Goal: Information Seeking & Learning: Learn about a topic

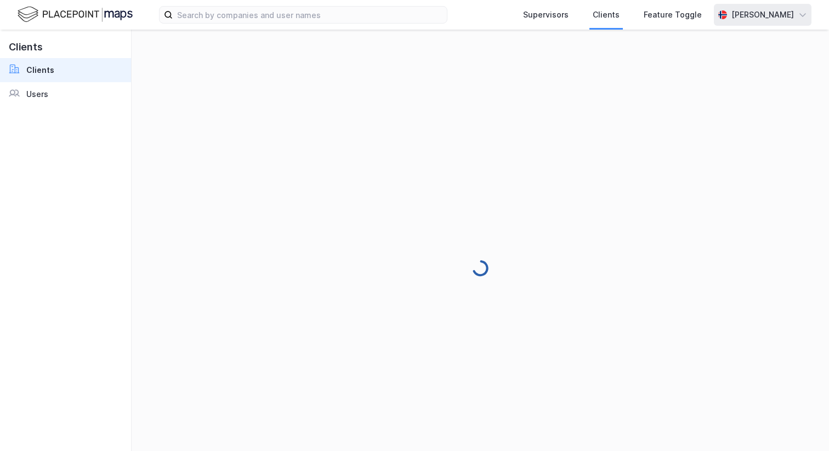
click at [778, 19] on div "[PERSON_NAME]" at bounding box center [763, 14] width 63 height 13
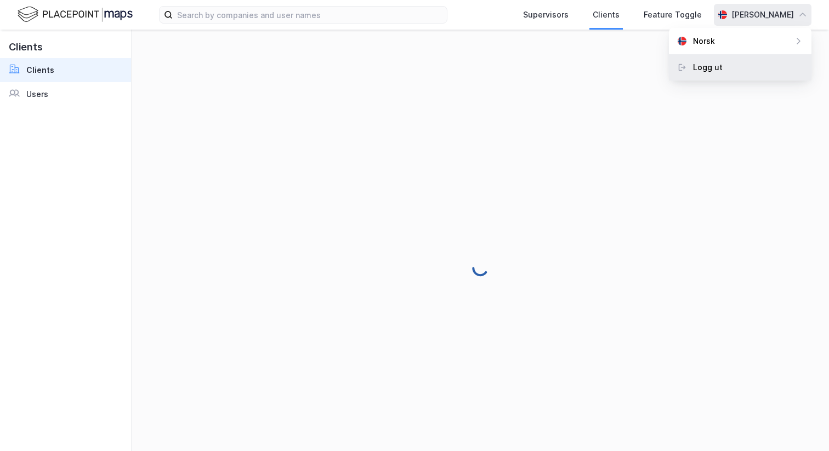
click at [763, 72] on div "Logg ut" at bounding box center [740, 67] width 143 height 26
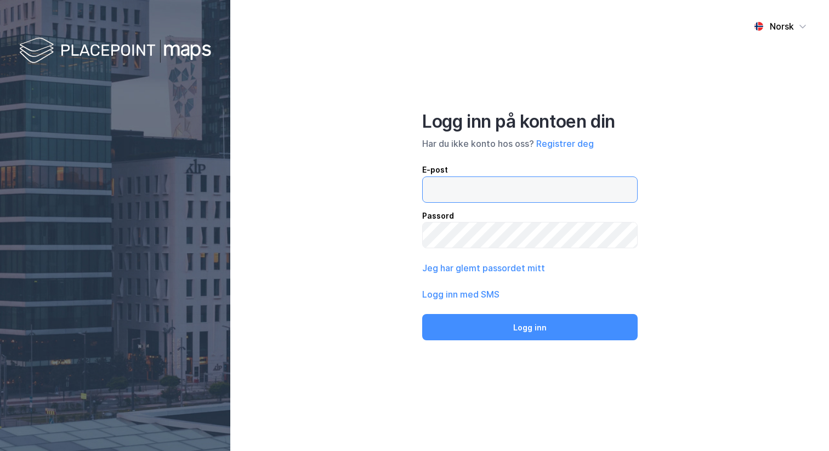
click at [467, 196] on input "email" at bounding box center [530, 189] width 214 height 25
type input "[PERSON_NAME][EMAIL_ADDRESS][DOMAIN_NAME]"
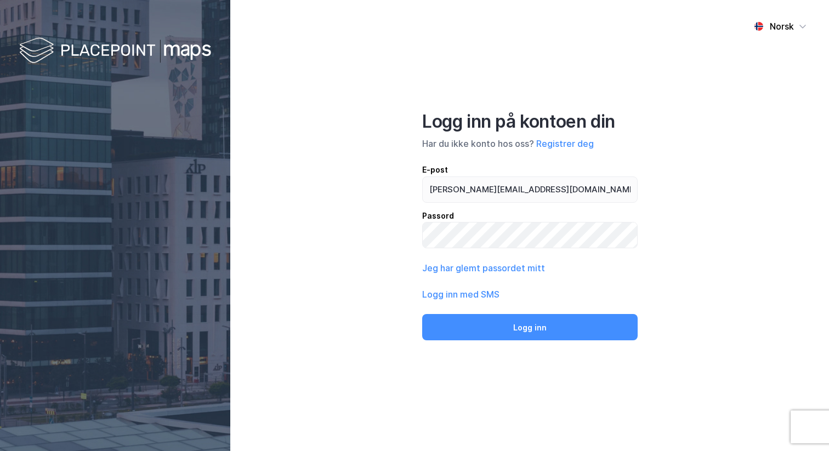
click at [515, 344] on div "Norsk Logg inn på kontoen din Har du ikke konto hos oss? Registrer deg E-post […" at bounding box center [529, 225] width 599 height 451
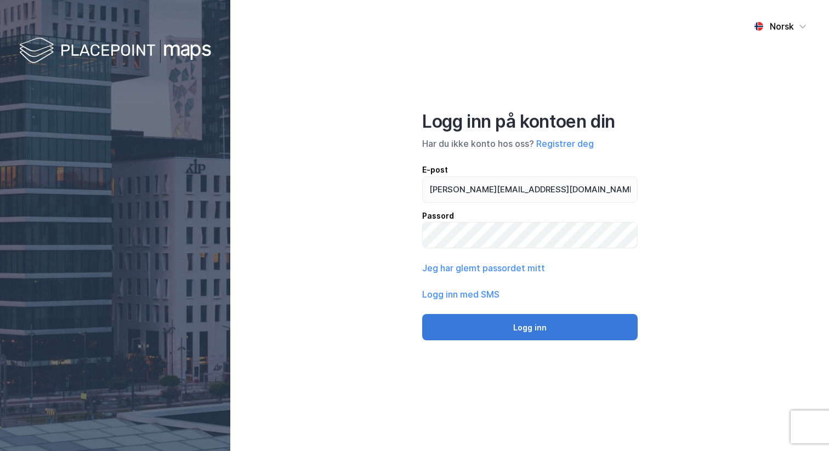
click at [515, 335] on button "Logg inn" at bounding box center [530, 327] width 216 height 26
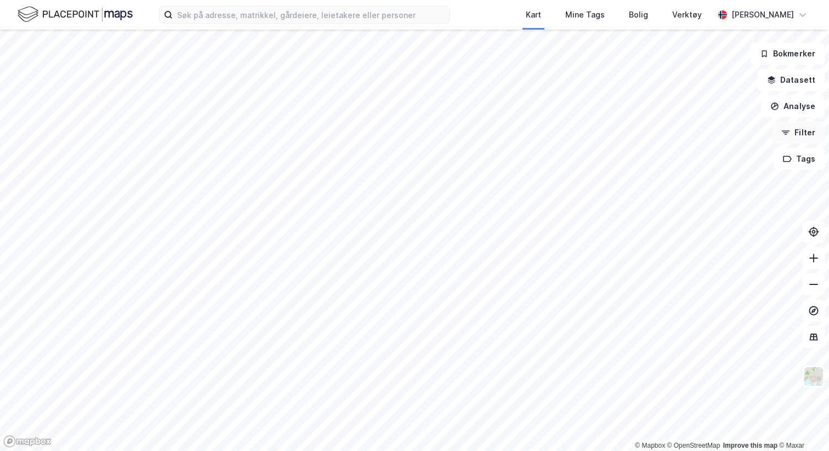
click at [812, 135] on button "Filter" at bounding box center [798, 133] width 53 height 22
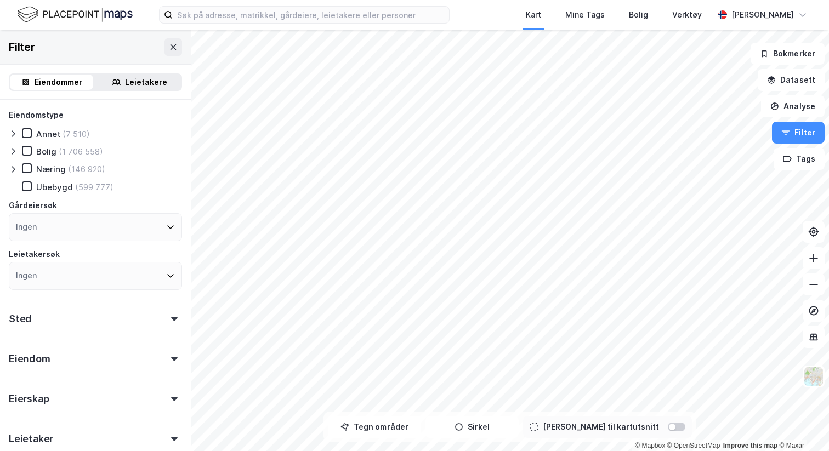
click at [669, 427] on div at bounding box center [672, 427] width 7 height 7
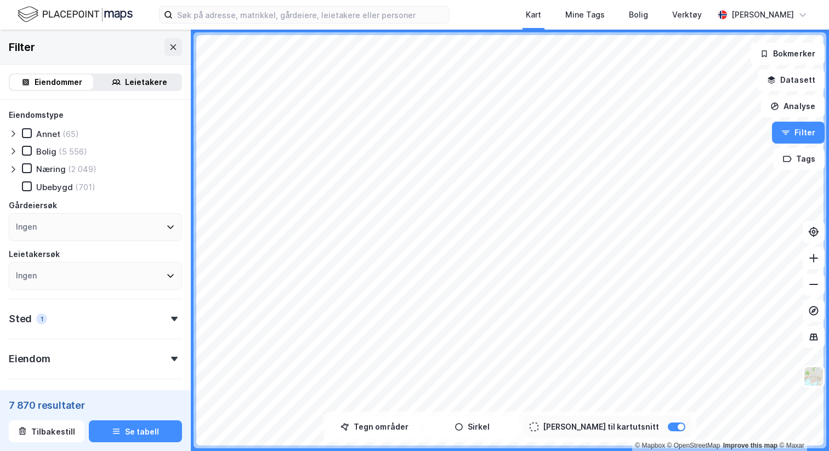
click at [14, 169] on icon at bounding box center [13, 169] width 3 height 7
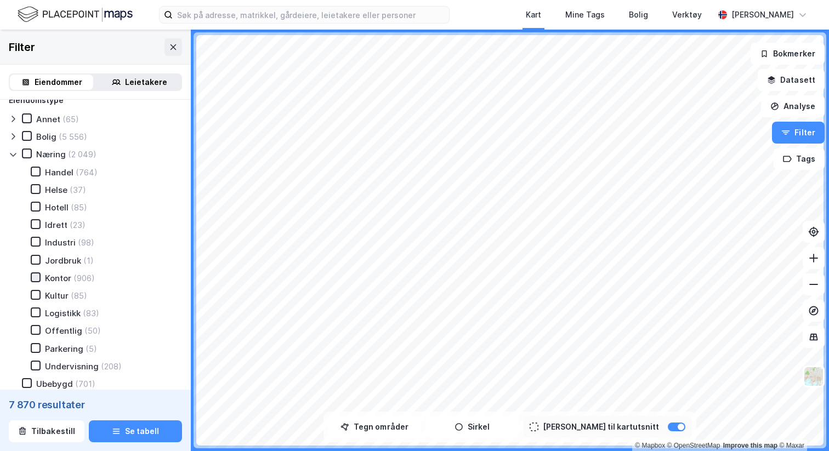
scroll to position [23, 0]
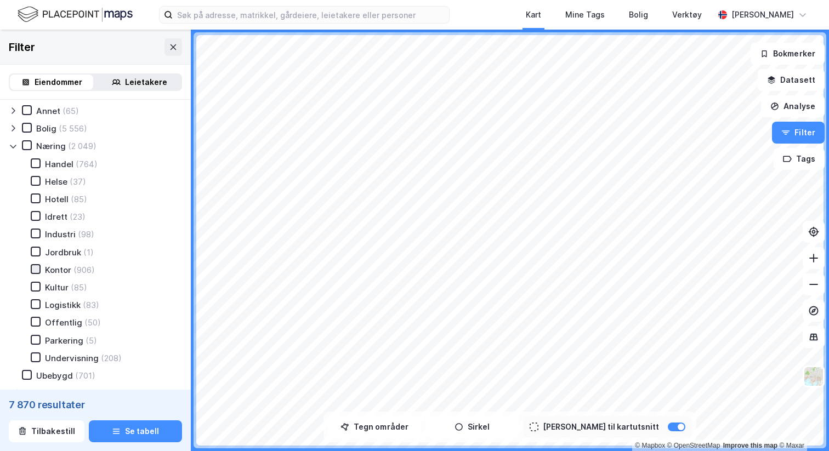
click at [33, 268] on icon at bounding box center [36, 269] width 8 height 8
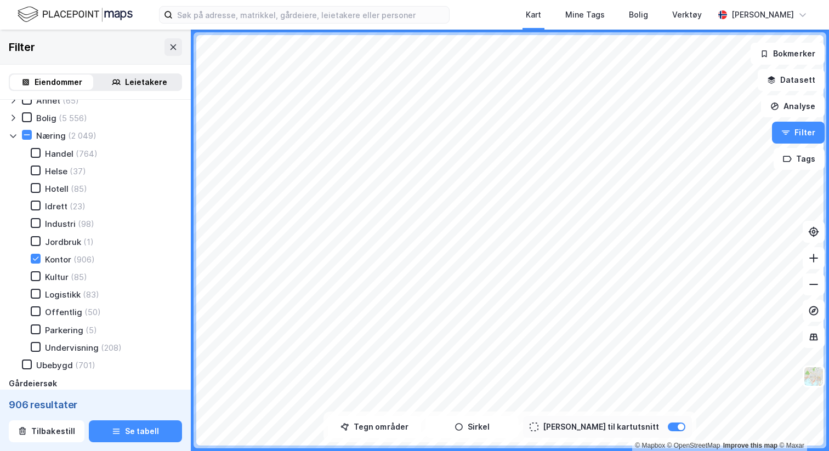
scroll to position [41, 0]
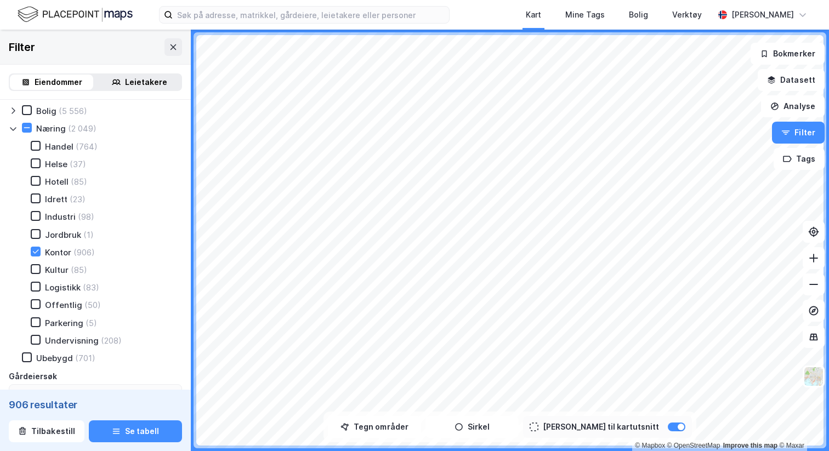
click at [151, 443] on div "906 resultater Tilbakestill Se tabell" at bounding box center [95, 420] width 191 height 61
click at [151, 437] on button "Se tabell" at bounding box center [135, 432] width 93 height 22
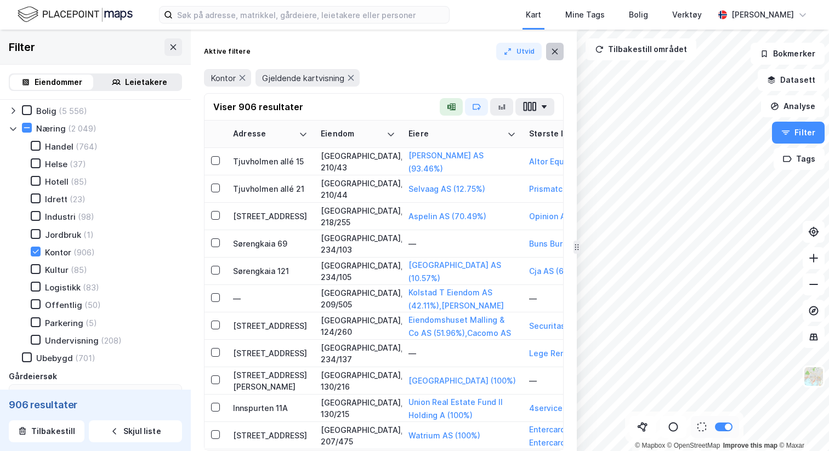
click at [556, 57] on button at bounding box center [555, 52] width 18 height 18
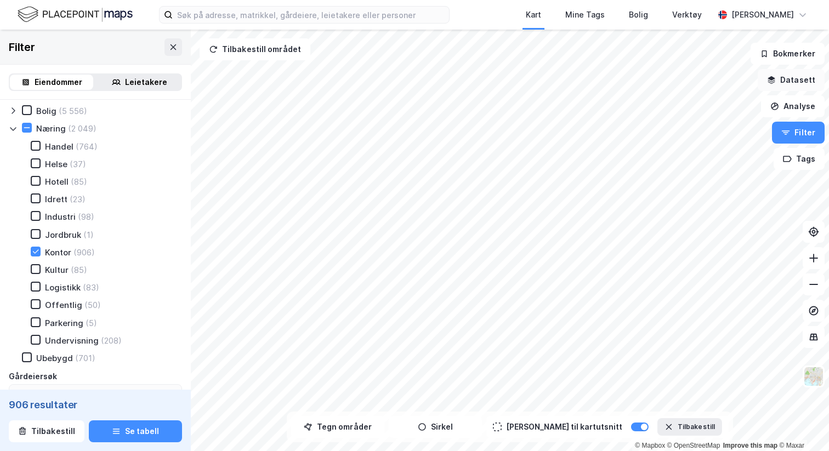
click at [791, 73] on button "Datasett" at bounding box center [791, 80] width 67 height 22
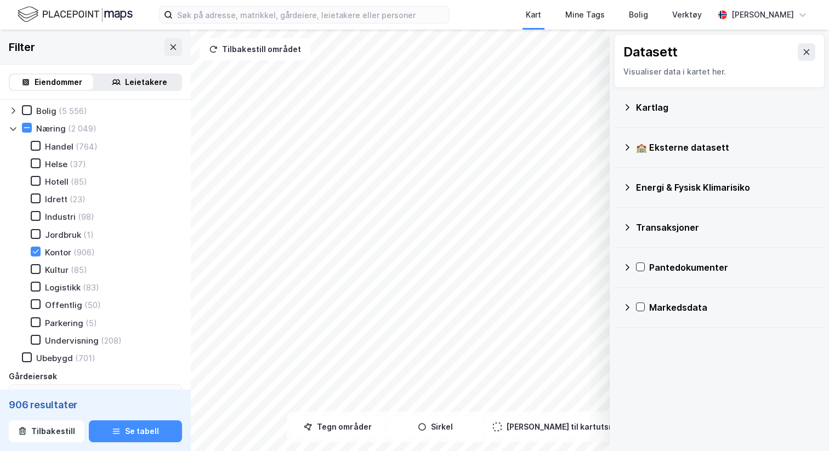
click at [700, 145] on div "🏫 Eksterne datasett" at bounding box center [726, 147] width 180 height 13
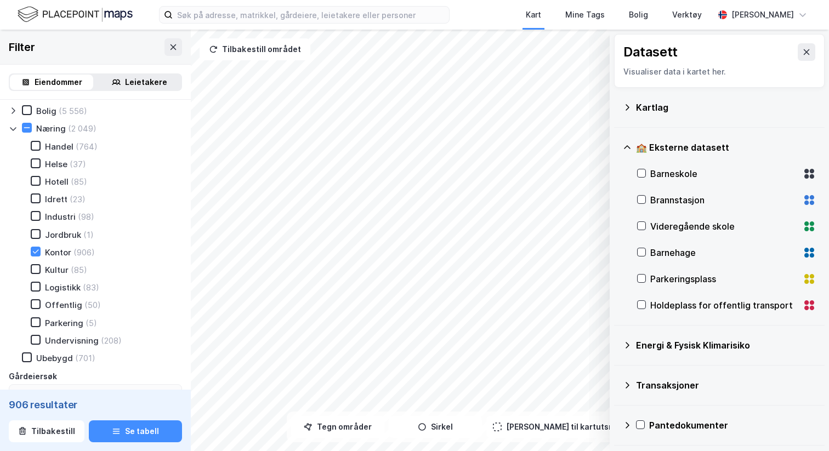
click at [691, 174] on div "Barneskole" at bounding box center [724, 173] width 148 height 13
click at [815, 41] on div "Datasett Visualiser data i kartet her." at bounding box center [719, 61] width 211 height 54
click at [814, 47] on button at bounding box center [807, 52] width 18 height 18
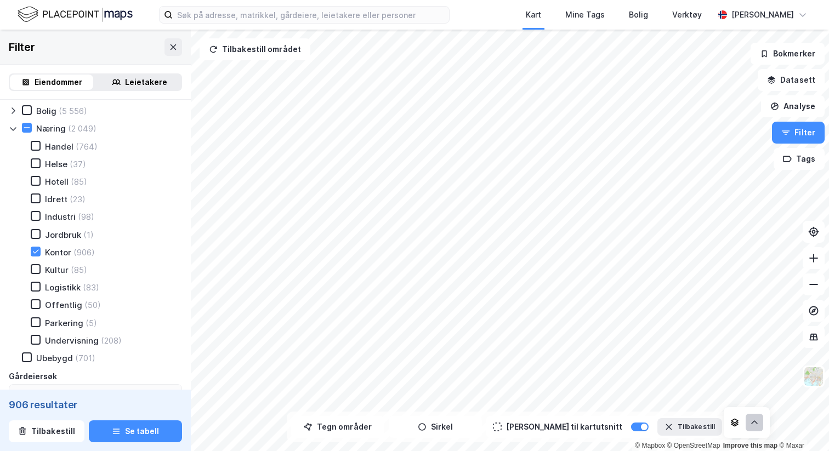
click at [753, 429] on button at bounding box center [755, 423] width 18 height 18
click at [752, 375] on button "Tøm" at bounding box center [742, 375] width 42 height 18
